Goal: Task Accomplishment & Management: Complete application form

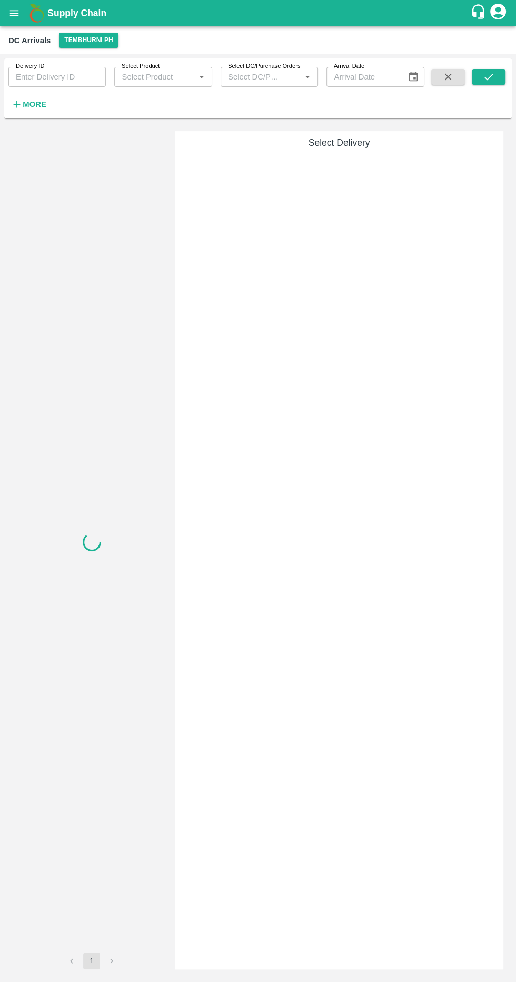
click at [26, 107] on strong "More" at bounding box center [35, 104] width 24 height 8
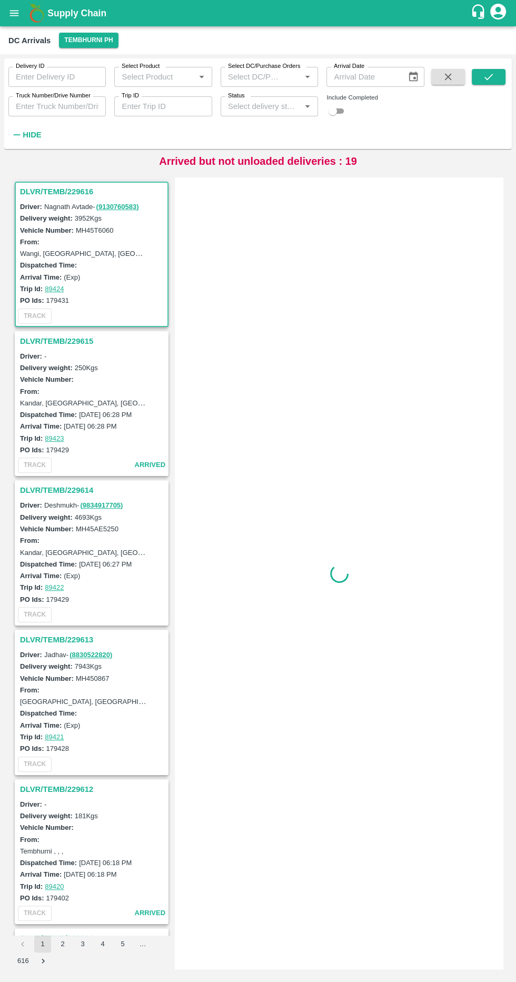
click at [32, 107] on input "Truck Number/Drive Number" at bounding box center [56, 106] width 97 height 20
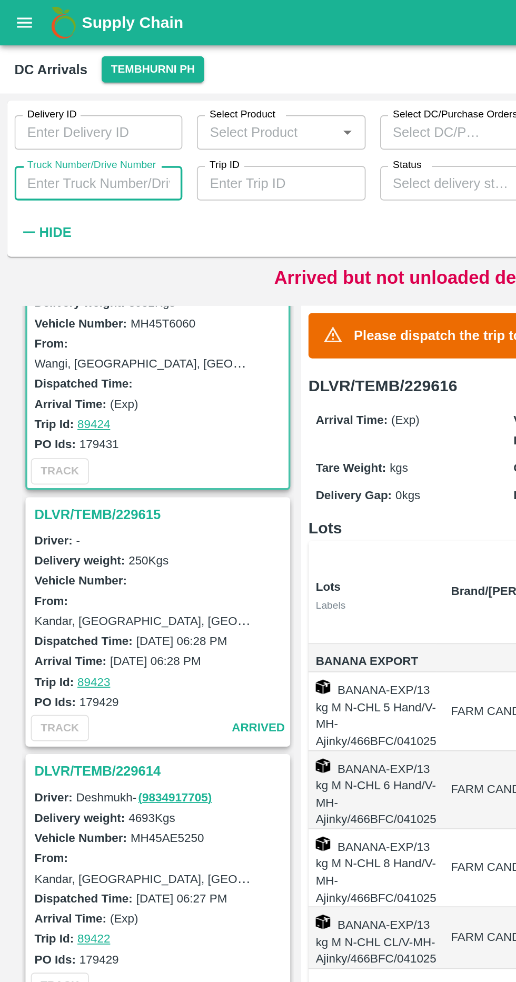
scroll to position [52, 0]
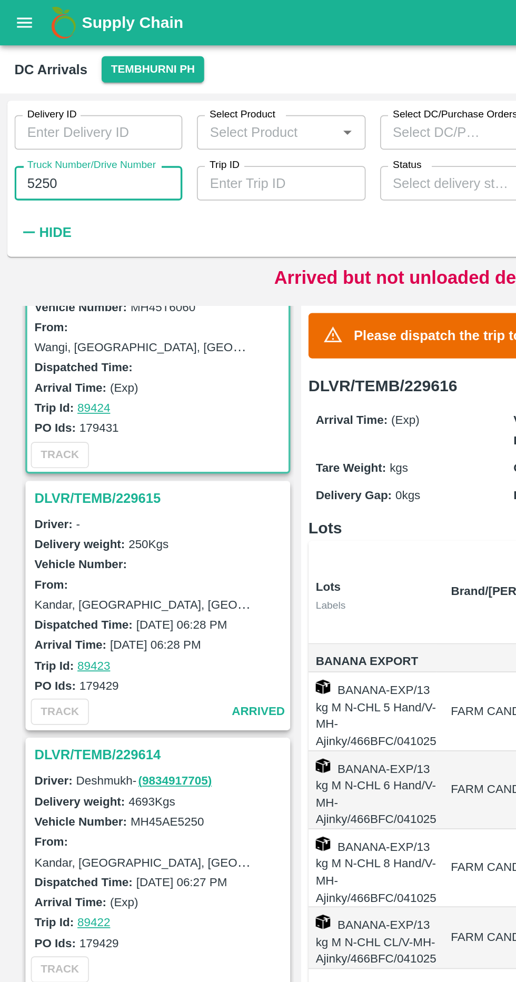
click at [56, 96] on label "Truck Number/Drive Number" at bounding box center [53, 96] width 75 height 8
click at [56, 96] on input "5250" at bounding box center [56, 106] width 97 height 20
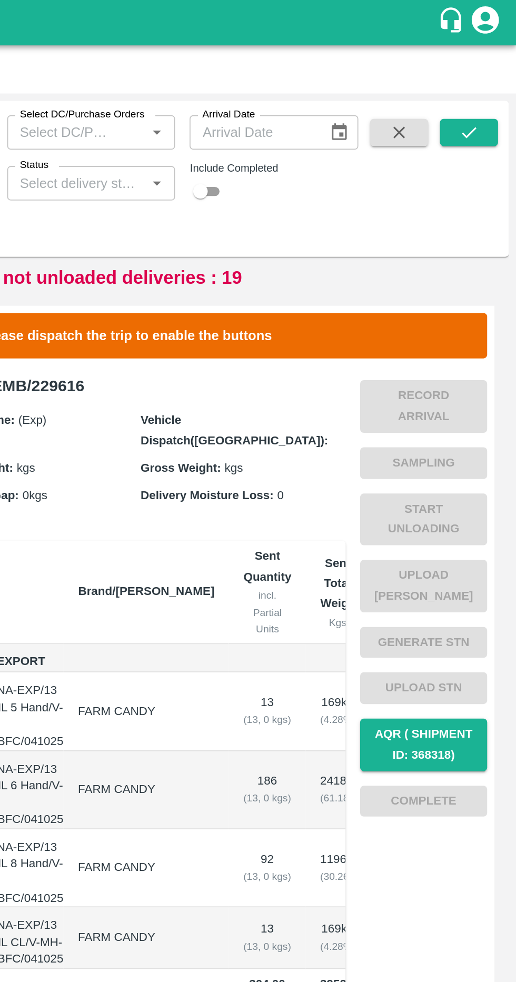
type input "5264"
click at [489, 77] on icon "submit" at bounding box center [489, 77] width 12 height 12
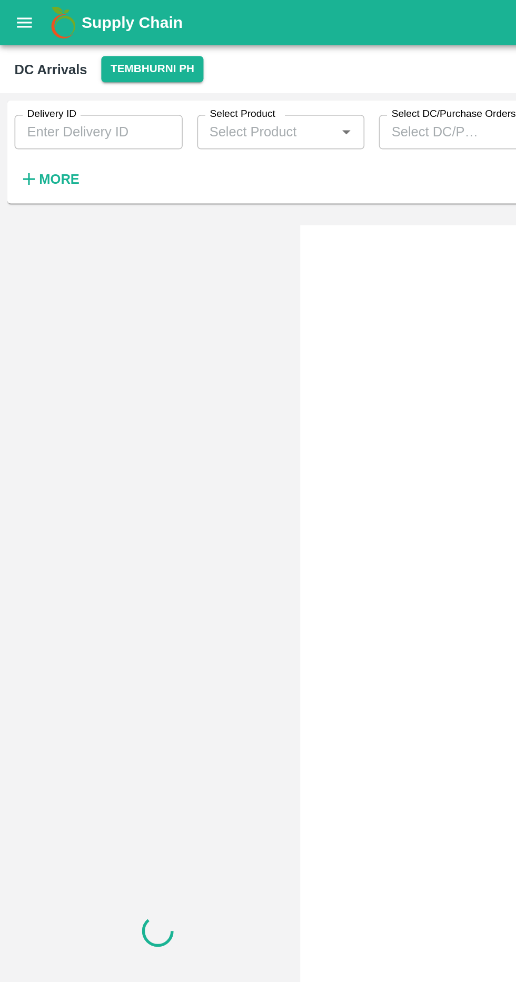
click at [89, 75] on input "Delivery ID" at bounding box center [57, 77] width 98 height 20
click at [36, 110] on h6 "More" at bounding box center [35, 104] width 24 height 14
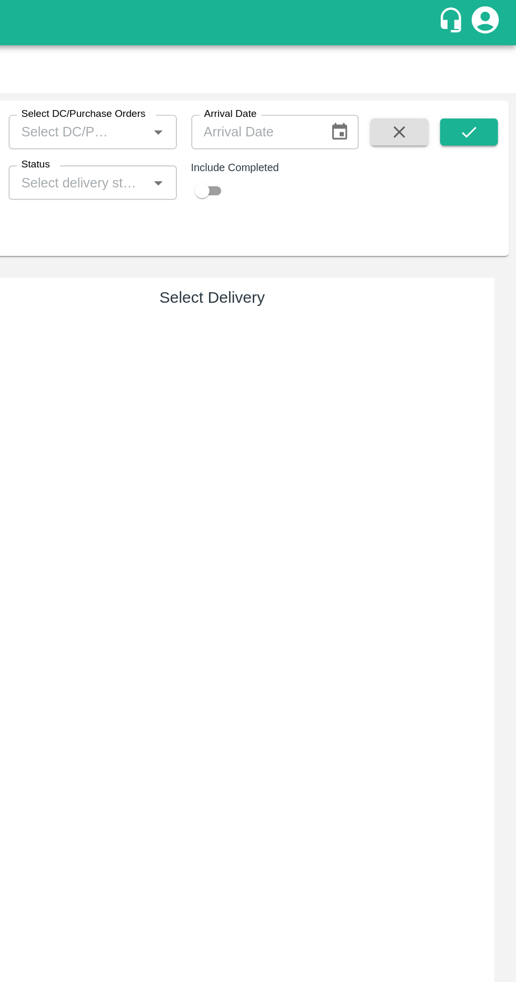
click at [484, 73] on icon "submit" at bounding box center [489, 77] width 12 height 12
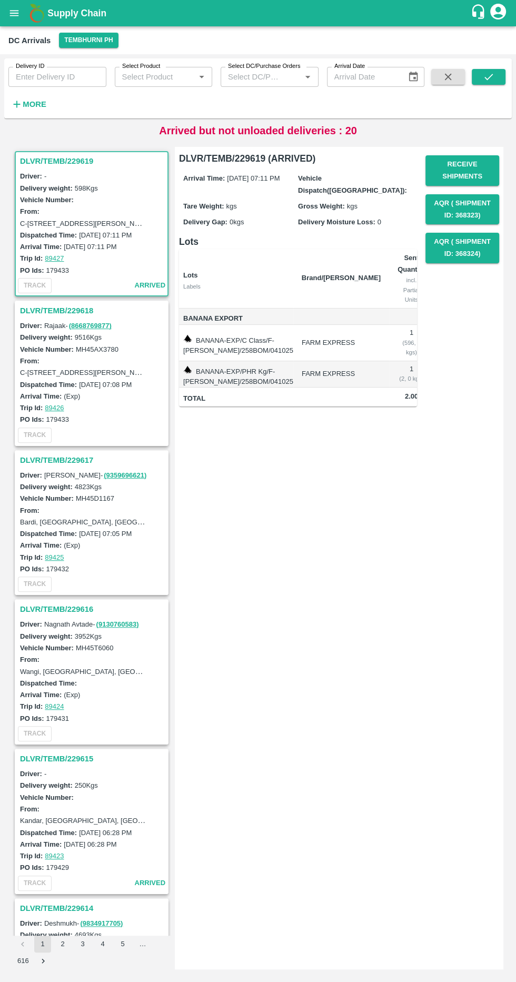
click at [61, 107] on div "Delivery ID Delivery ID Select Product Select Product   * Select DC/Purchase Or…" at bounding box center [212, 85] width 425 height 55
click at [37, 110] on h6 "More" at bounding box center [35, 104] width 24 height 14
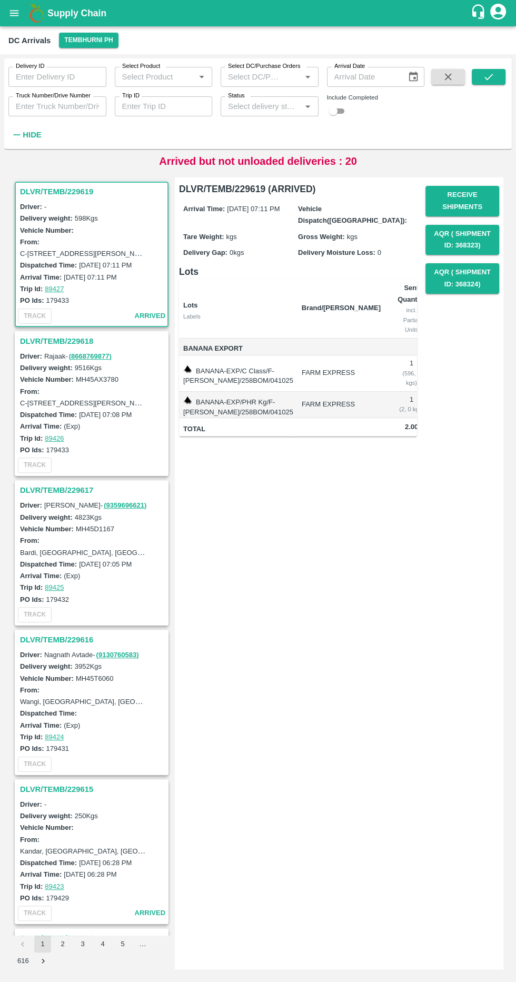
click at [76, 107] on input "Truck Number/Drive Number" at bounding box center [57, 106] width 98 height 20
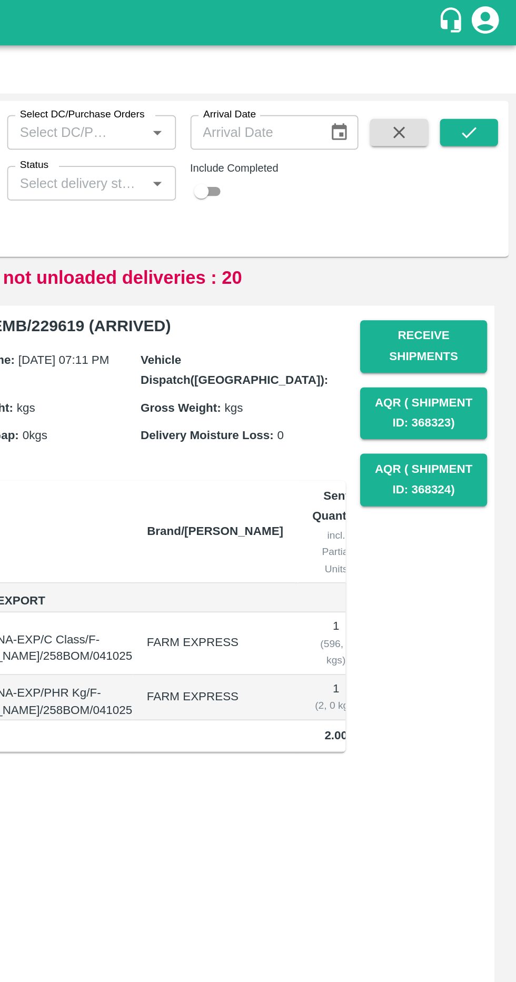
type input "7172"
click at [498, 72] on button "submit" at bounding box center [489, 77] width 34 height 16
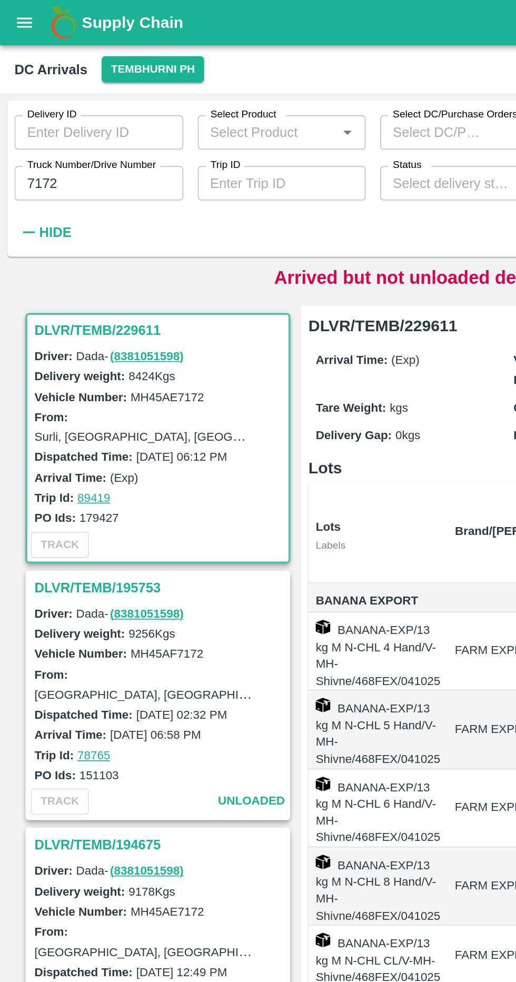
click at [80, 190] on h3 "DLVR/TEMB/229611" at bounding box center [93, 192] width 146 height 14
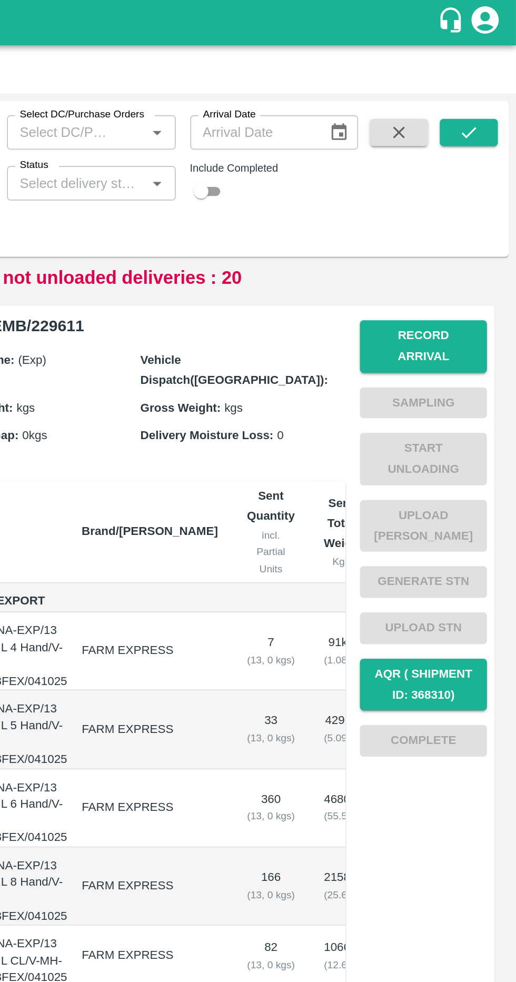
click at [490, 200] on button "Record Arrival" at bounding box center [463, 201] width 74 height 31
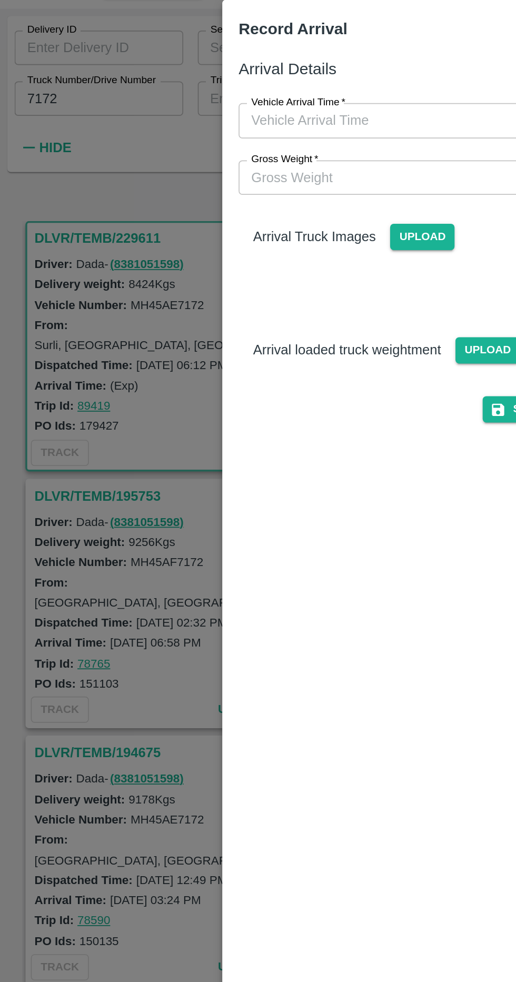
click at [253, 182] on span "Upload" at bounding box center [245, 186] width 37 height 15
click at [0, 0] on input "Upload" at bounding box center [0, 0] width 0 height 0
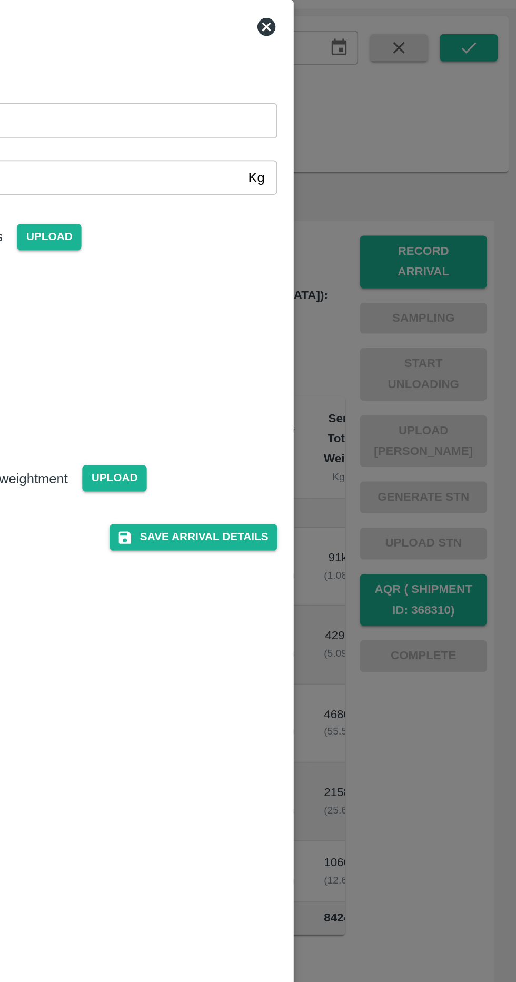
click at [282, 335] on span "Upload" at bounding box center [282, 326] width 37 height 15
click at [0, 0] on input "Upload" at bounding box center [0, 0] width 0 height 0
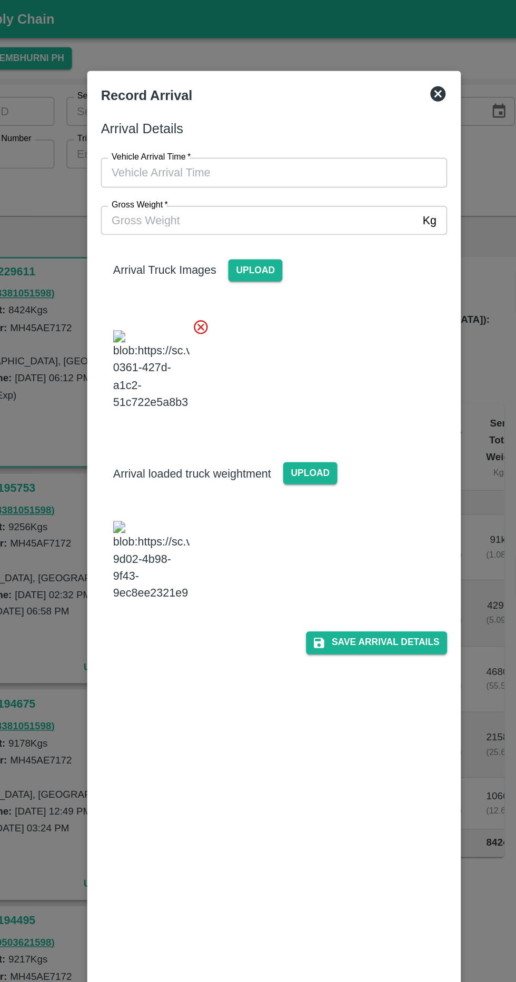
click at [320, 149] on input "Gross Weight   *" at bounding box center [248, 152] width 218 height 20
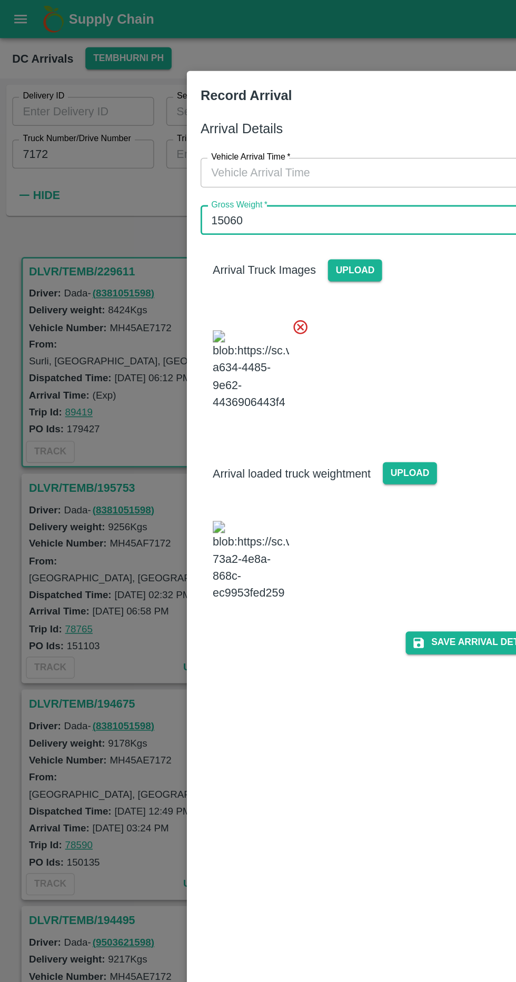
type input "15060"
click at [274, 120] on input "Vehicle Arrival Time   *" at bounding box center [255, 119] width 232 height 20
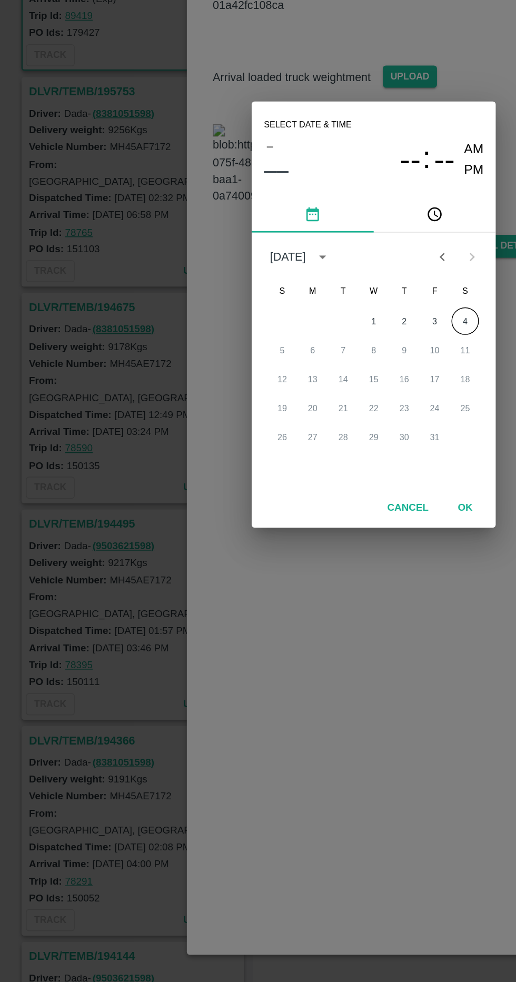
click at [311, 386] on span "--" at bounding box center [307, 384] width 14 height 25
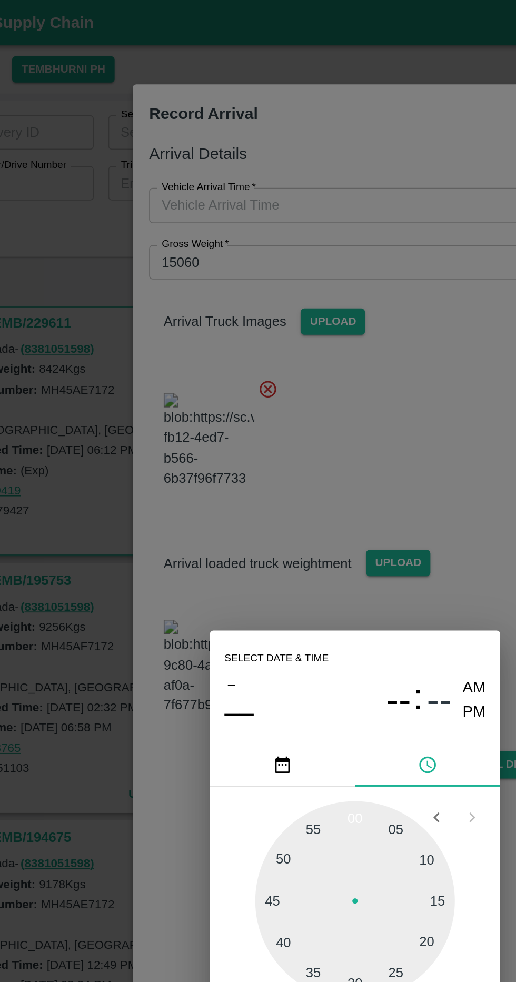
click at [297, 100] on div "Select date & time – –– -- : -- AM PM 05 10 15 20 25 30 35 40 45 50 55 00 Cance…" at bounding box center [258, 491] width 516 height 982
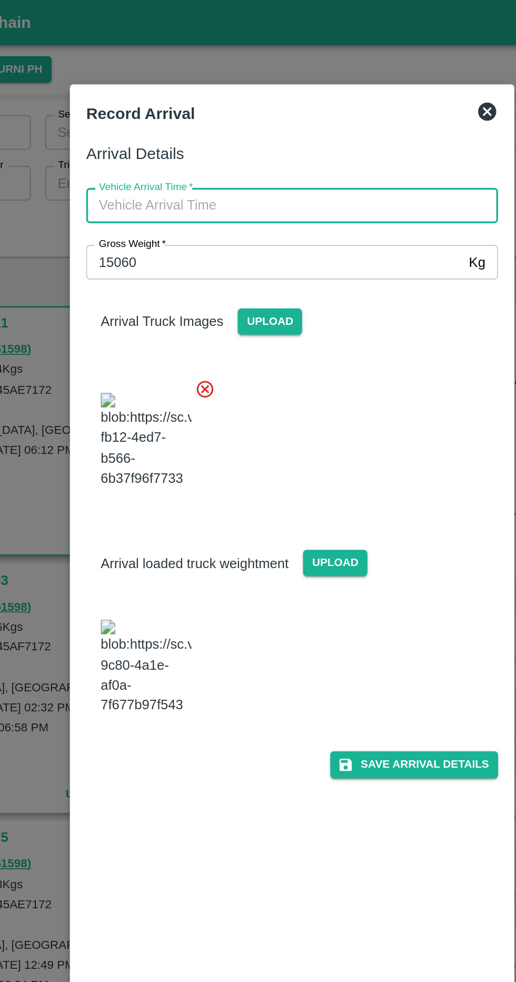
click at [333, 120] on input "Vehicle Arrival Time   *" at bounding box center [255, 119] width 232 height 20
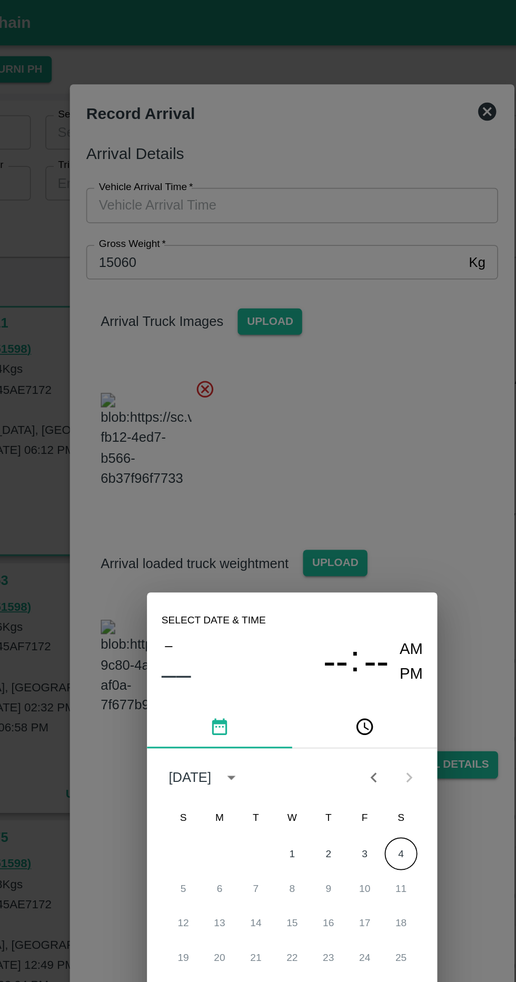
click at [321, 505] on button "4" at bounding box center [321, 495] width 19 height 19
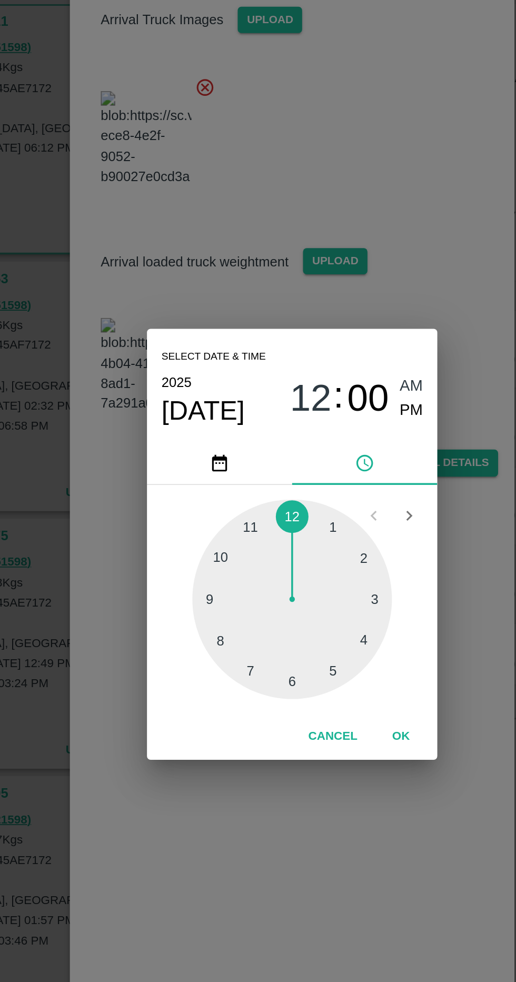
click at [229, 581] on div at bounding box center [258, 523] width 116 height 116
click at [306, 569] on div at bounding box center [258, 523] width 116 height 116
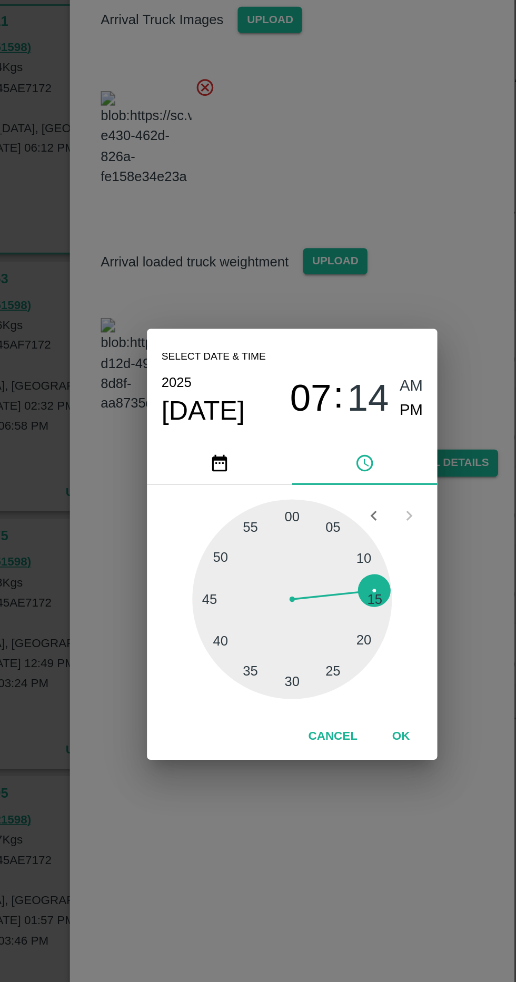
click at [331, 421] on span "PM" at bounding box center [328, 414] width 14 height 14
click at [310, 576] on div at bounding box center [258, 523] width 116 height 116
type input "04/10/2025 07:15 PM"
click at [331, 612] on button "OK" at bounding box center [321, 603] width 34 height 18
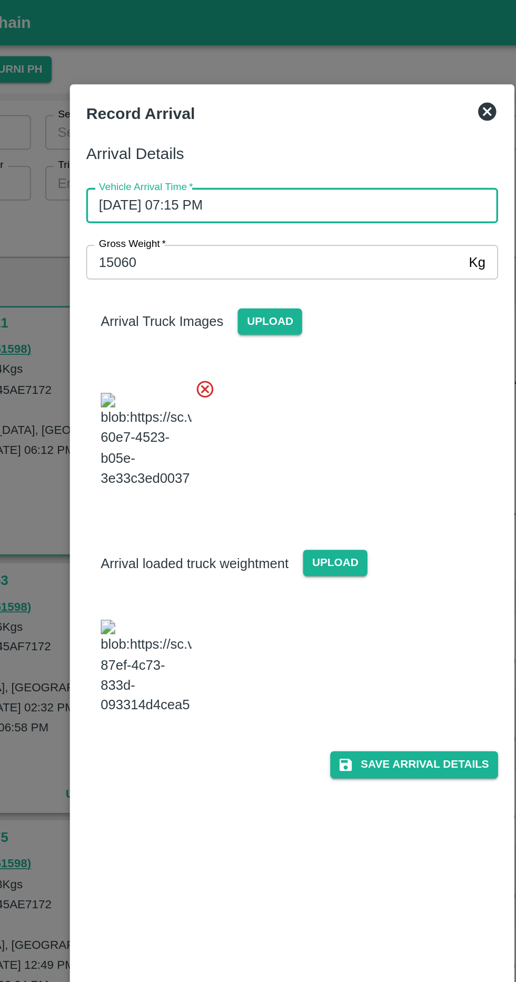
click at [335, 451] on button "Save Arrival Details" at bounding box center [328, 443] width 97 height 15
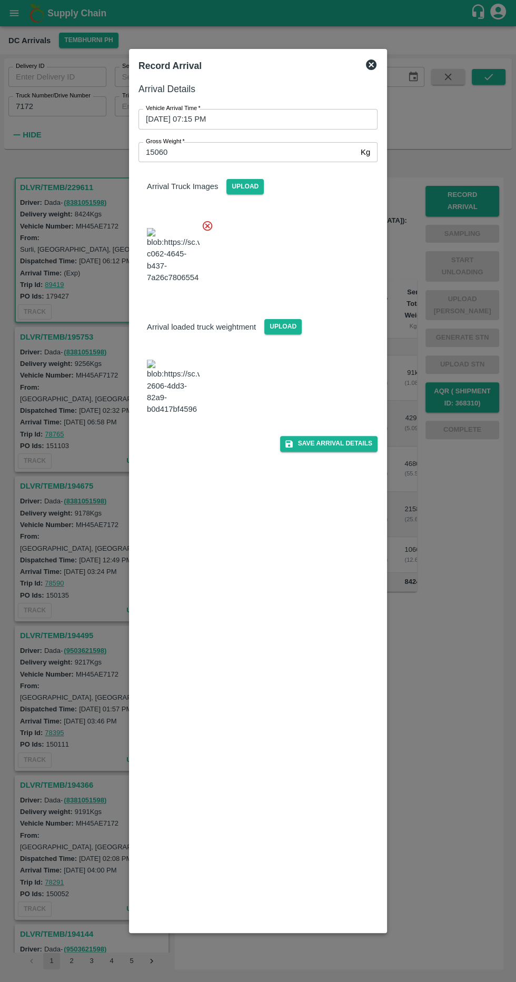
click at [347, 451] on button "Save Arrival Details" at bounding box center [328, 443] width 97 height 15
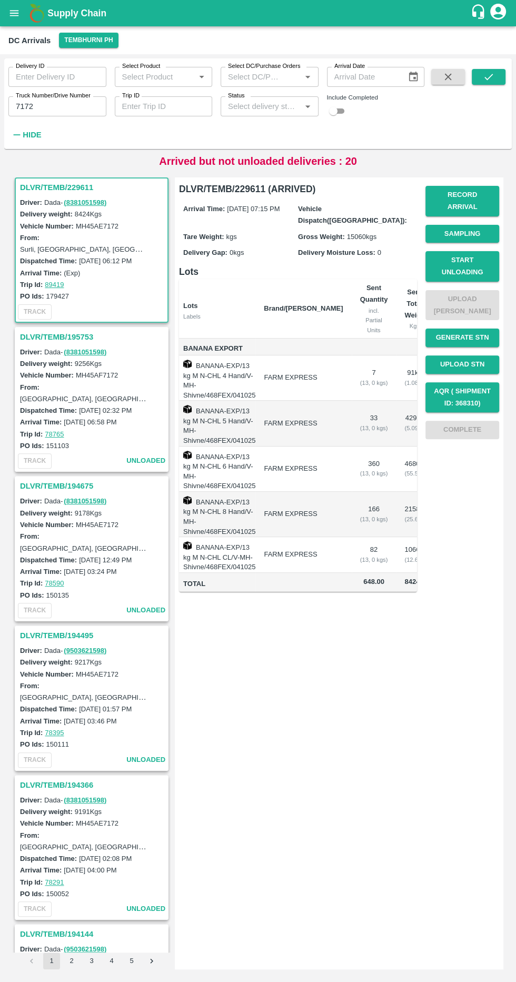
click at [479, 190] on button "Record Arrival" at bounding box center [463, 201] width 74 height 31
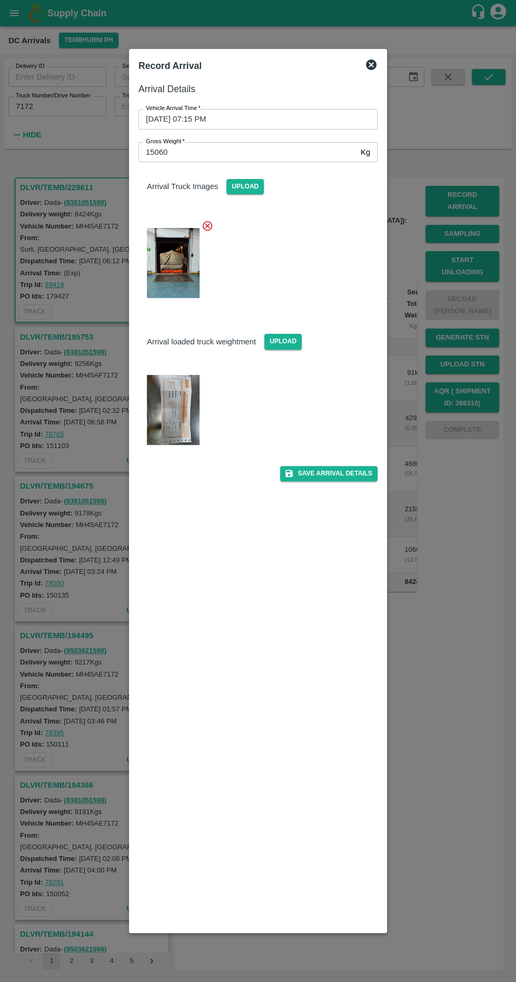
click at [381, 74] on div "Record Arrival" at bounding box center [258, 65] width 248 height 23
click at [378, 68] on div "Record Arrival" at bounding box center [258, 65] width 248 height 23
click at [365, 67] on icon at bounding box center [371, 64] width 13 height 13
